Goal: Navigation & Orientation: Find specific page/section

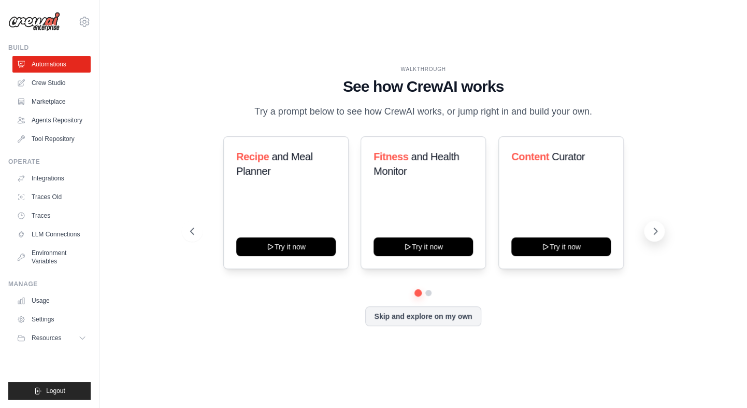
click at [654, 231] on icon at bounding box center [655, 231] width 10 height 10
click at [190, 228] on icon at bounding box center [191, 231] width 10 height 10
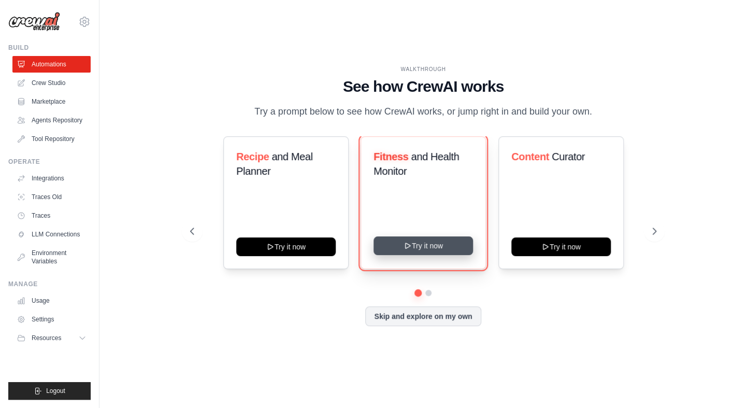
click at [429, 245] on button "Try it now" at bounding box center [423, 245] width 99 height 19
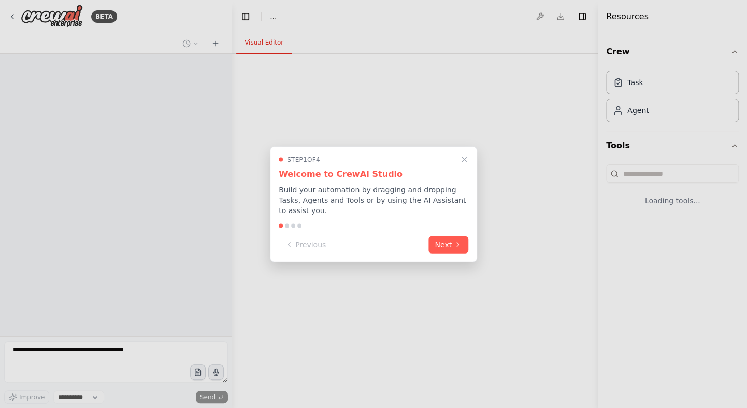
select select "****"
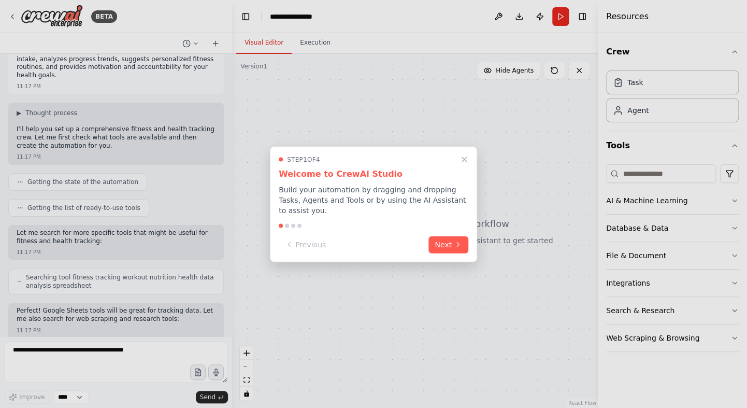
scroll to position [72, 0]
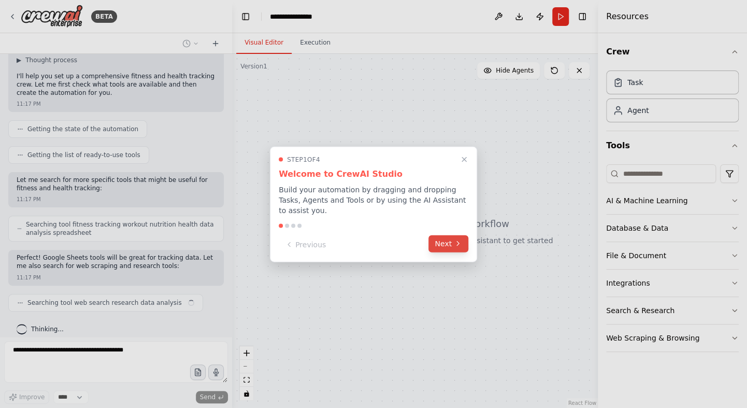
click at [449, 238] on button "Next" at bounding box center [448, 243] width 40 height 17
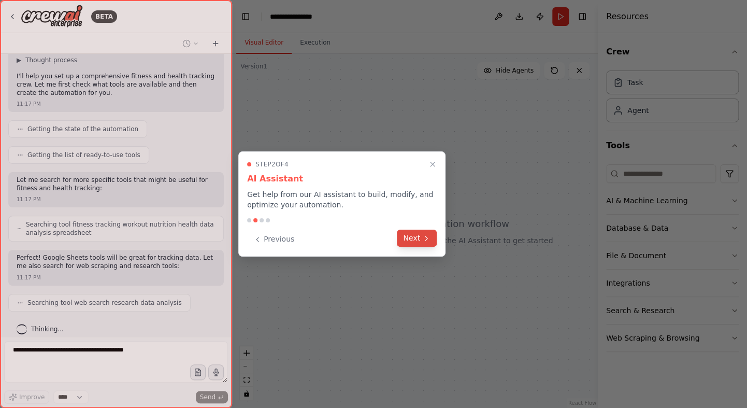
click at [420, 234] on button "Next" at bounding box center [417, 237] width 40 height 17
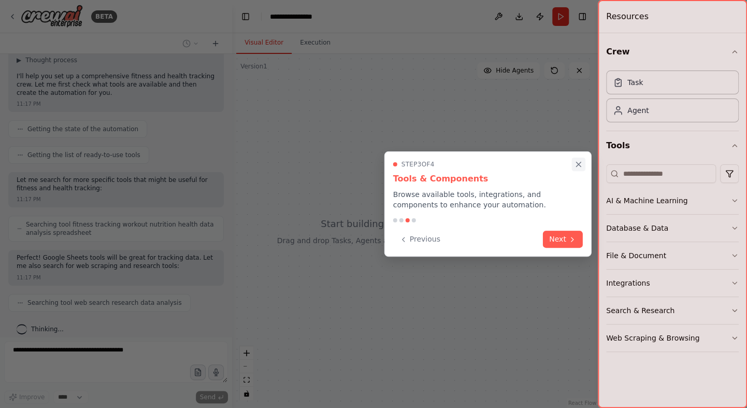
click at [579, 163] on icon "Close walkthrough" at bounding box center [578, 164] width 5 height 5
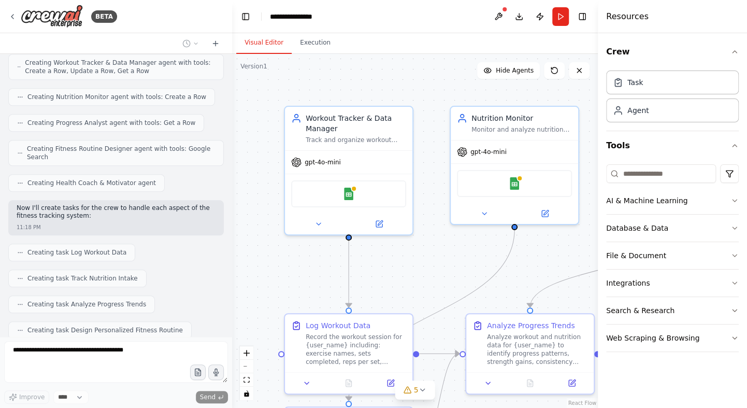
scroll to position [433, 0]
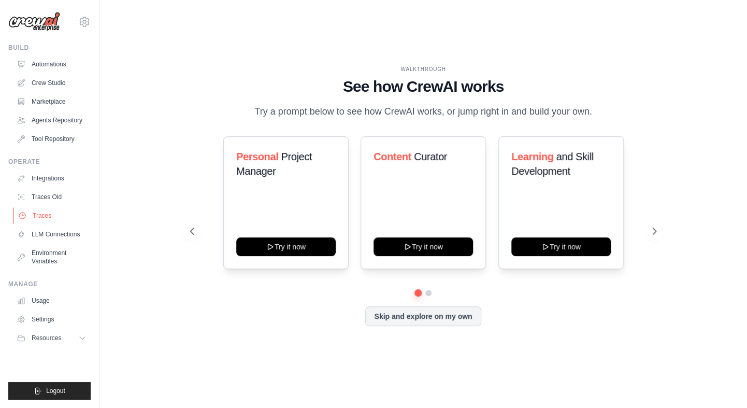
click at [40, 212] on link "Traces" at bounding box center [52, 215] width 78 height 17
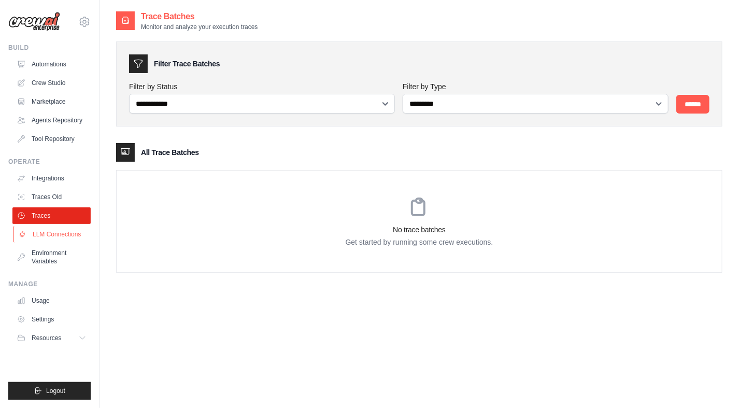
click at [60, 235] on link "LLM Connections" at bounding box center [52, 234] width 78 height 17
